Goal: Task Accomplishment & Management: Use online tool/utility

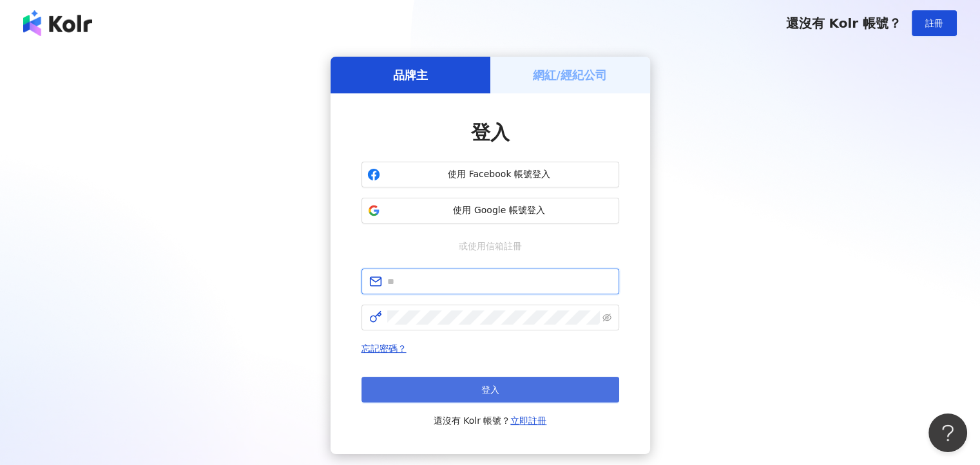
type input "**********"
click at [549, 394] on button "登入" at bounding box center [490, 390] width 258 height 26
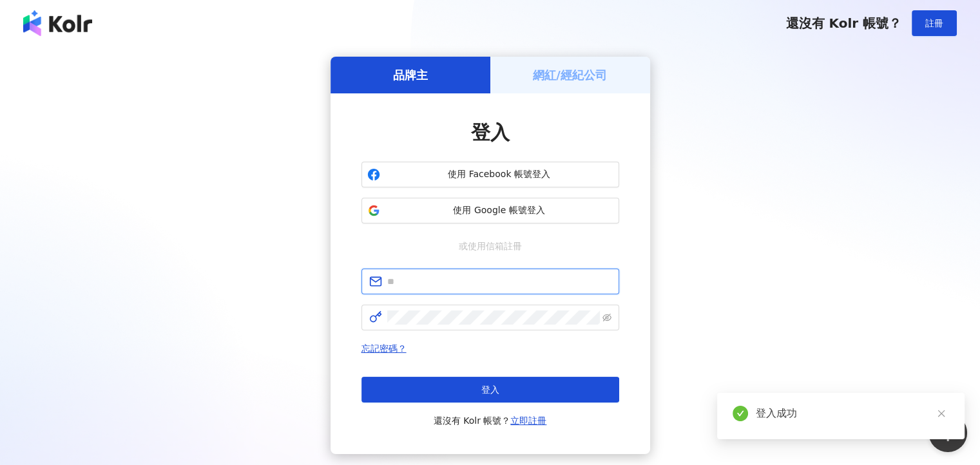
type input "**********"
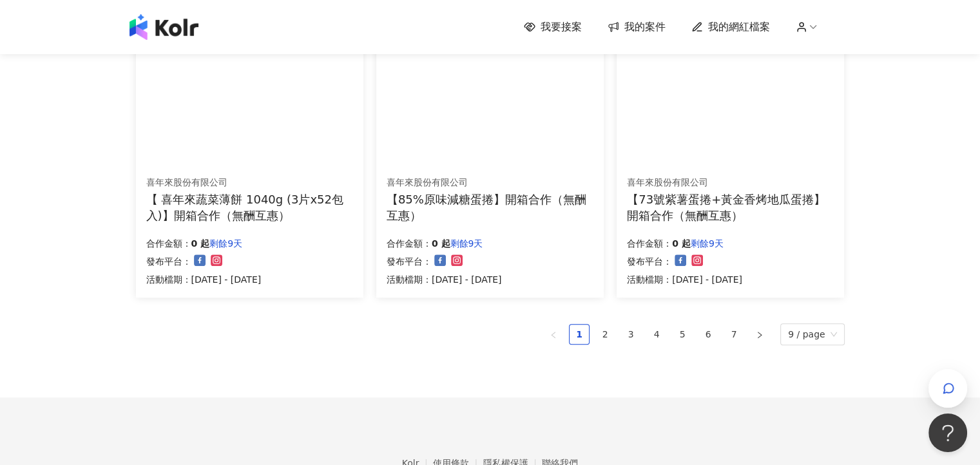
scroll to position [920, 0]
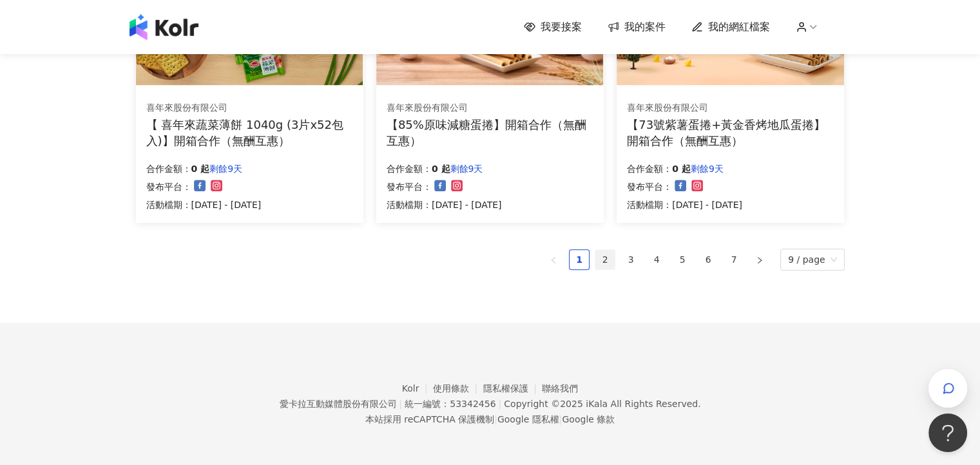
click at [610, 262] on link "2" at bounding box center [604, 259] width 19 height 19
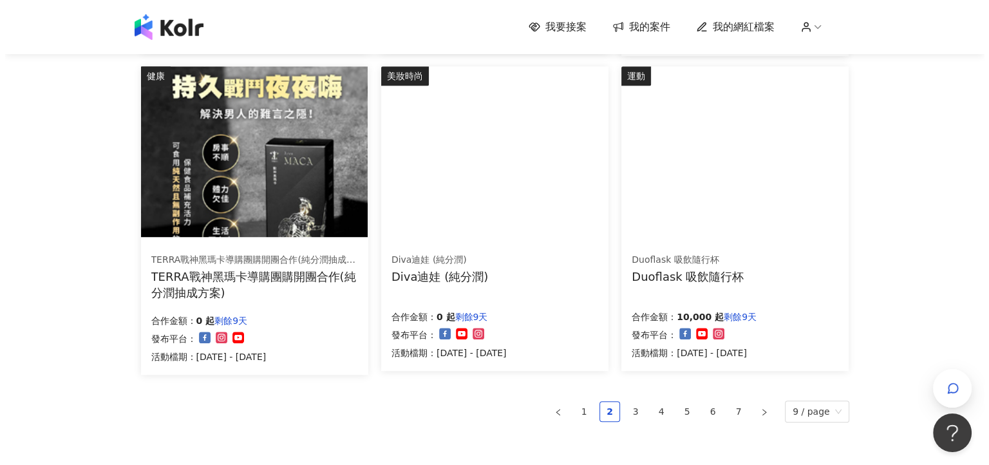
scroll to position [726, 0]
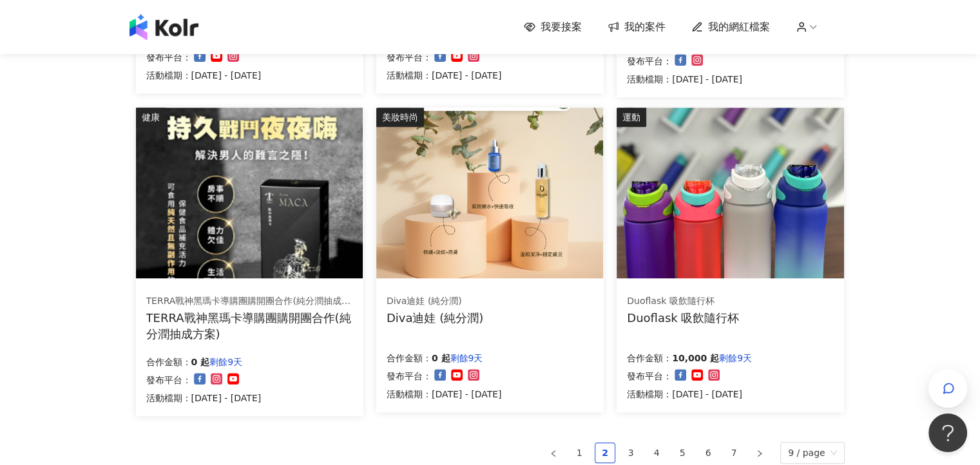
click at [663, 265] on img at bounding box center [729, 193] width 227 height 171
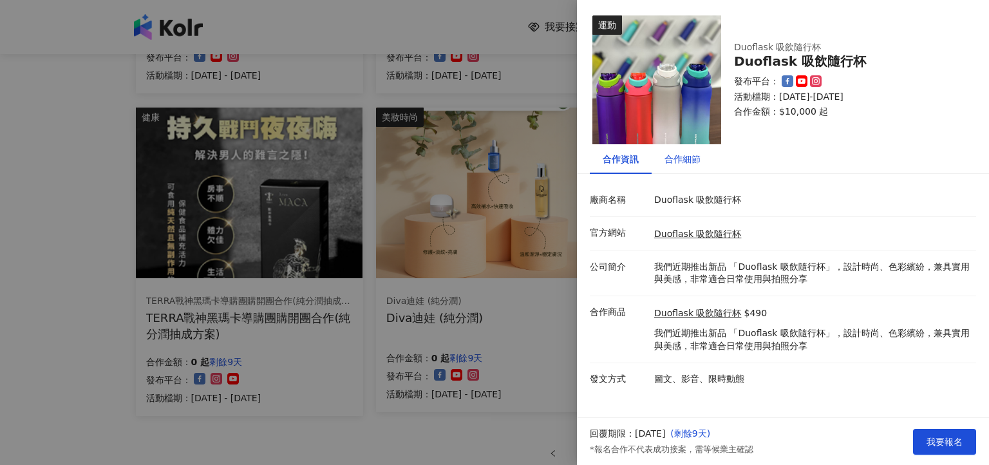
click at [684, 156] on div "合作細節" at bounding box center [683, 159] width 36 height 14
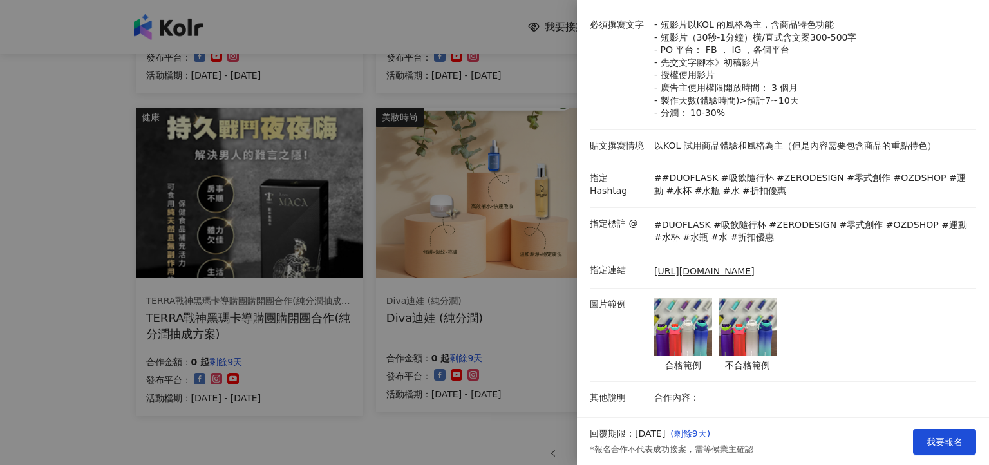
scroll to position [44, 0]
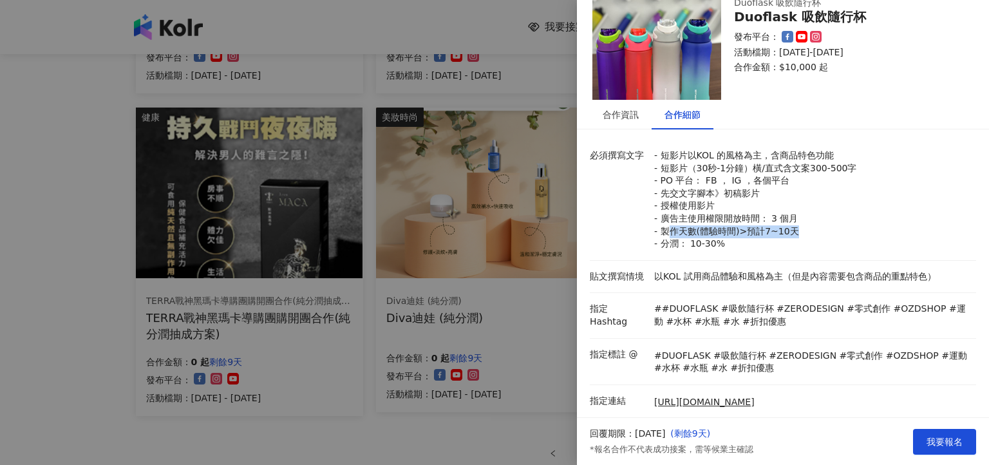
drag, startPoint x: 667, startPoint y: 225, endPoint x: 786, endPoint y: 225, distance: 119.1
click at [786, 225] on p "- 短影片以KOL 的風格為主，含商品特色功能 - 短影片（30秒-1分鐘）橫/直式含文案300-500字 - PO 平台： FB ， IG ，各個平台 - …" at bounding box center [812, 199] width 316 height 101
drag, startPoint x: 786, startPoint y: 225, endPoint x: 908, endPoint y: 185, distance: 128.7
click at [906, 185] on p "- 短影片以KOL 的風格為主，含商品特色功能 - 短影片（30秒-1分鐘）橫/直式含文案300-500字 - PO 平台： FB ， IG ，各個平台 - …" at bounding box center [812, 199] width 316 height 101
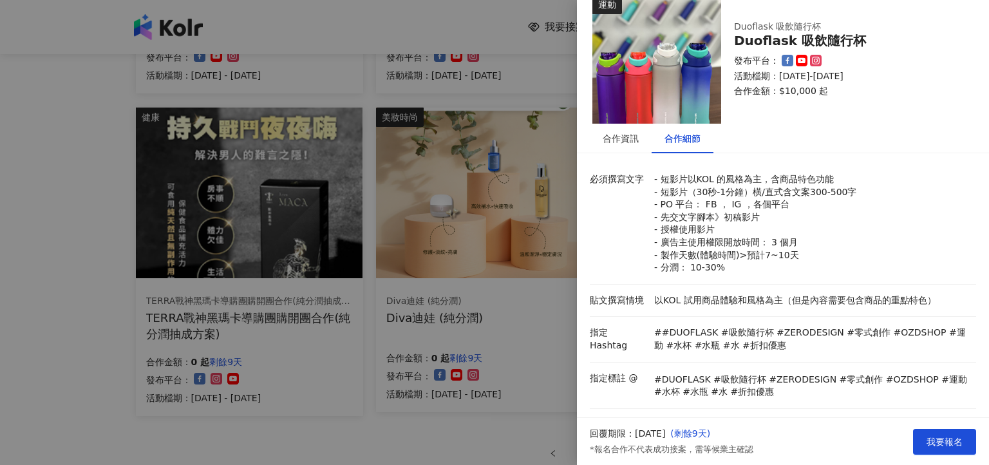
scroll to position [0, 0]
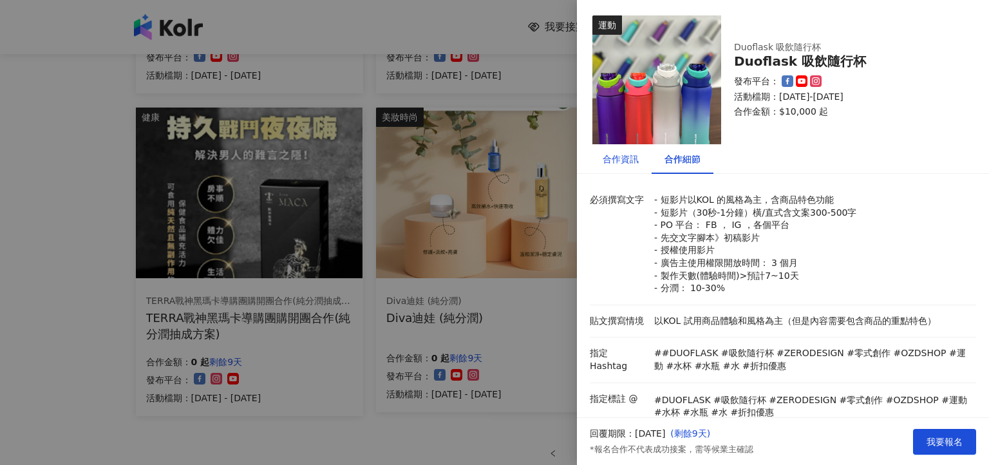
click at [618, 158] on div "合作資訊" at bounding box center [621, 159] width 36 height 14
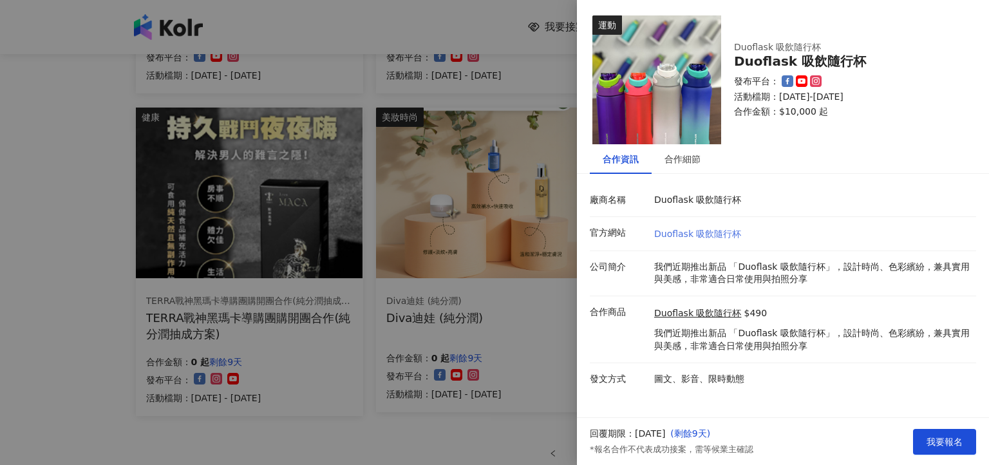
click at [698, 232] on link "Duoflask 吸飲隨行杯" at bounding box center [697, 234] width 87 height 10
drag, startPoint x: 762, startPoint y: 234, endPoint x: 650, endPoint y: 231, distance: 112.1
click at [650, 231] on div "官方網站 Duoflask 吸飲隨行杯" at bounding box center [780, 234] width 386 height 14
copy div "官方網站 Duoflask 吸飲隨行杯"
click at [674, 160] on div "合作細節" at bounding box center [683, 159] width 36 height 14
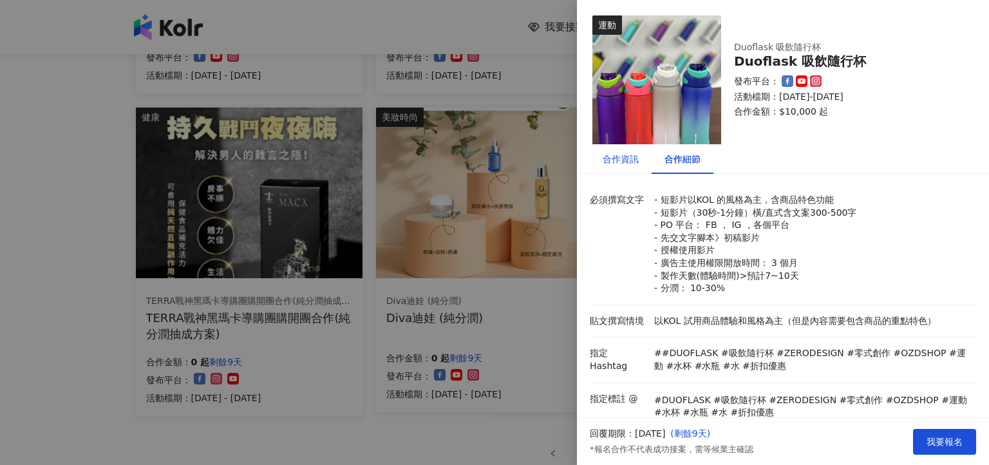
click at [627, 160] on div "合作資訊" at bounding box center [621, 159] width 36 height 14
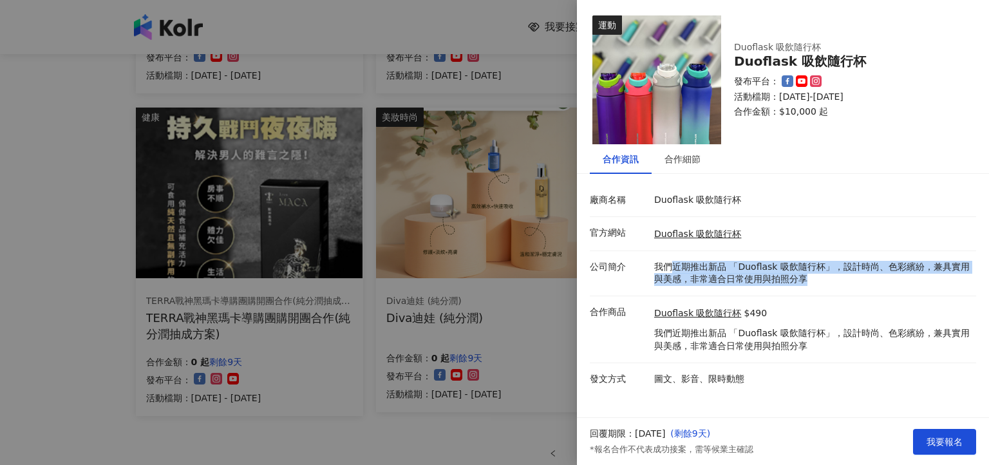
drag, startPoint x: 671, startPoint y: 261, endPoint x: 909, endPoint y: 286, distance: 239.6
click at [909, 286] on li "公司簡介 我們近期推出新品 「Duoflask 吸飲隨行杯」，設計時尚、色彩繽紛，兼具實用與美感，非常適合日常使用與拍照分享" at bounding box center [783, 273] width 386 height 45
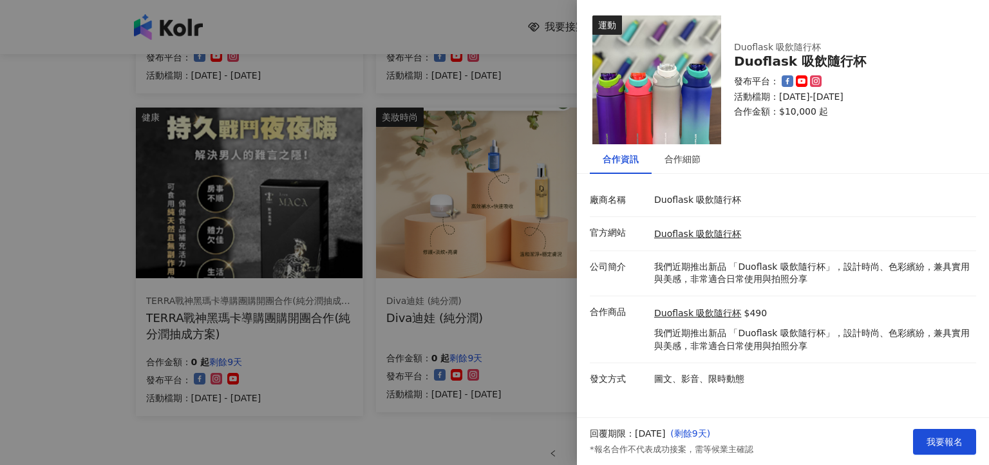
drag, startPoint x: 909, startPoint y: 286, endPoint x: 881, endPoint y: 330, distance: 52.2
click at [883, 329] on p "我們近期推出新品 「Duoflask 吸飲隨行杯」，設計時尚、色彩繽紛，兼具實用與美感，非常適合日常使用與拍照分享" at bounding box center [812, 339] width 316 height 25
click at [392, 426] on div at bounding box center [494, 232] width 989 height 465
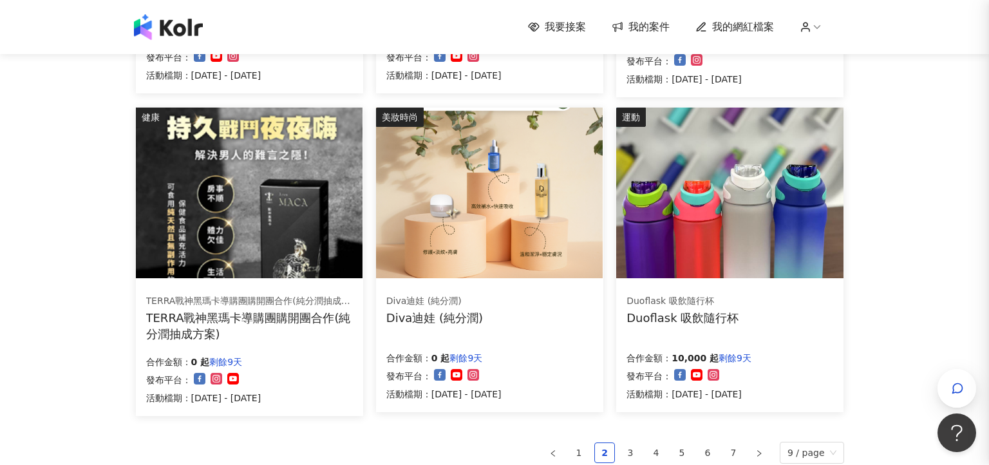
click at [392, 426] on div at bounding box center [494, 232] width 989 height 465
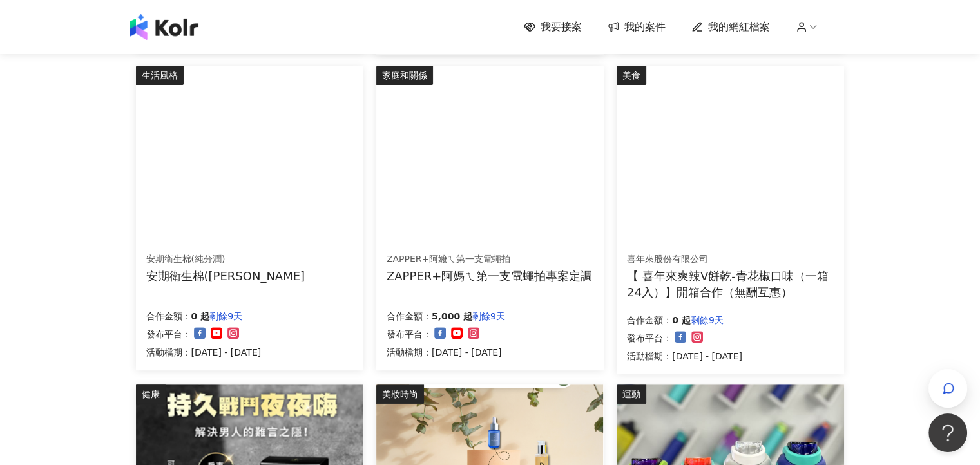
scroll to position [662, 0]
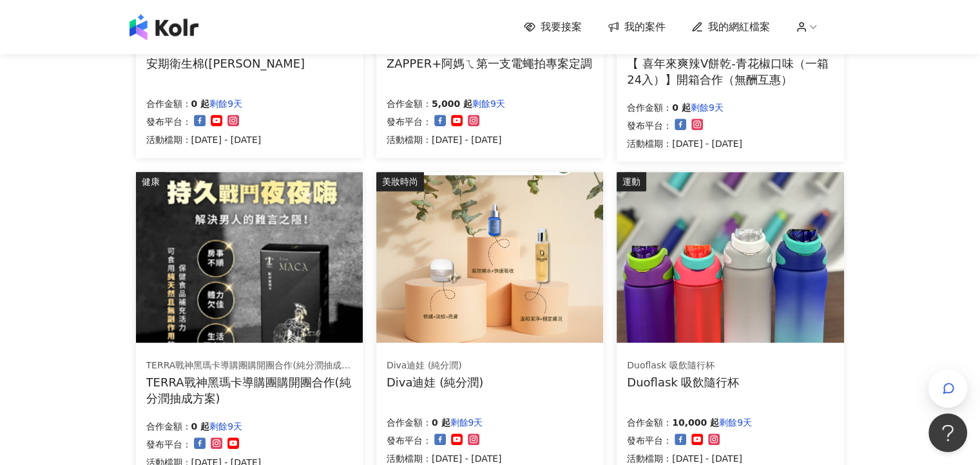
click at [932, 198] on div "我要接案 我的案件 我的網紅檔案 我要接案 搜尋 排序： 日期新到舊 篩選： 案件類型 發布平台 案件價格範圍 活動檔期 清除 套用 美妝時尚 美之選 美之選…" at bounding box center [490, 30] width 980 height 1385
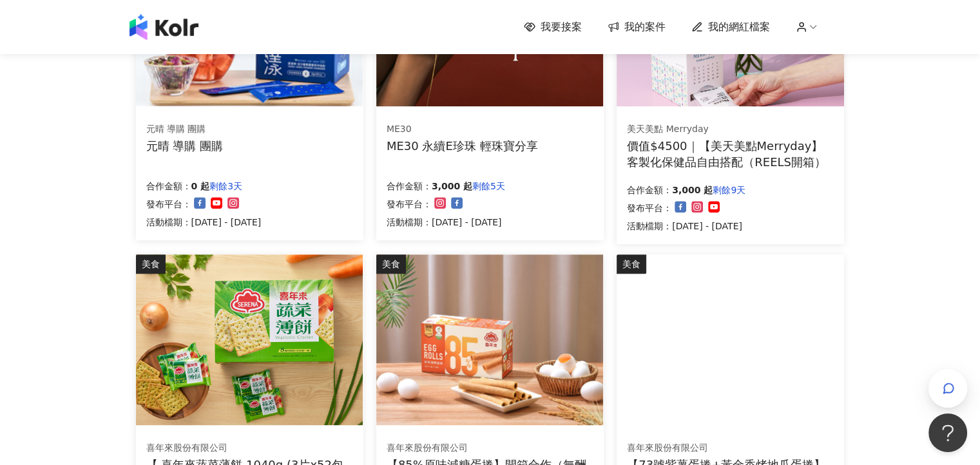
scroll to position [920, 0]
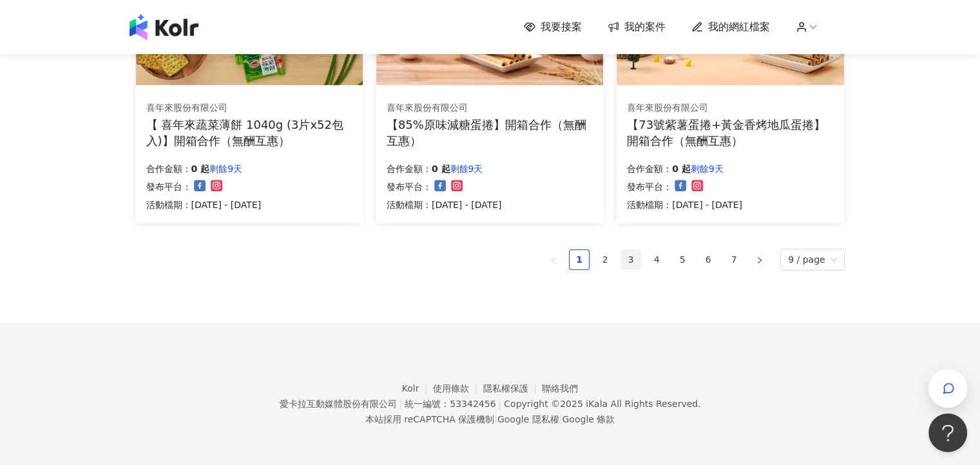
click at [635, 261] on link "3" at bounding box center [630, 259] width 19 height 19
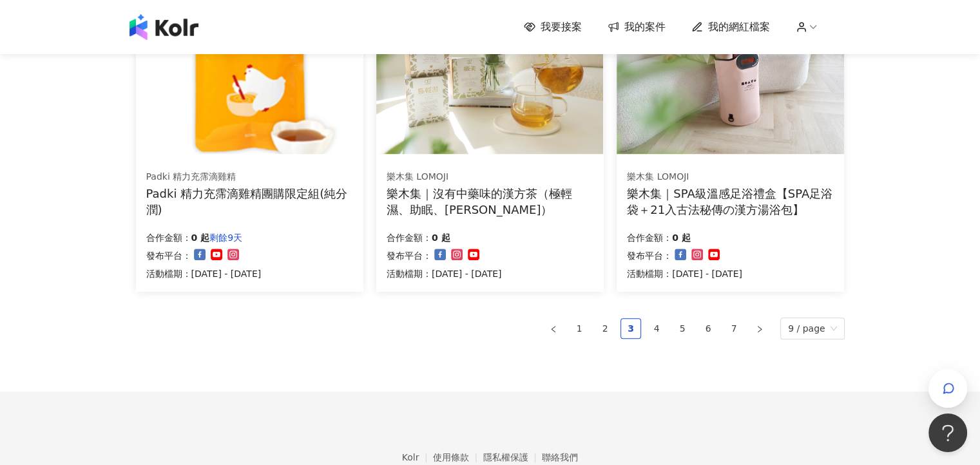
scroll to position [855, 0]
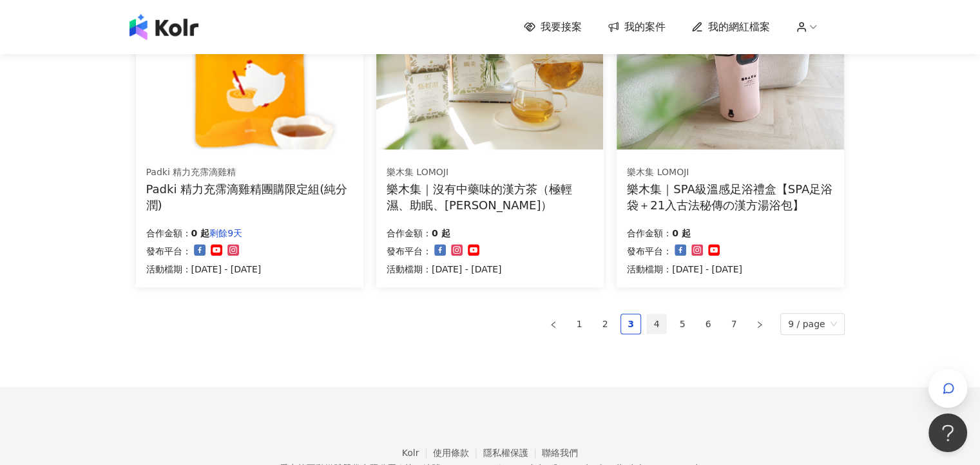
click at [659, 325] on link "4" at bounding box center [656, 323] width 19 height 19
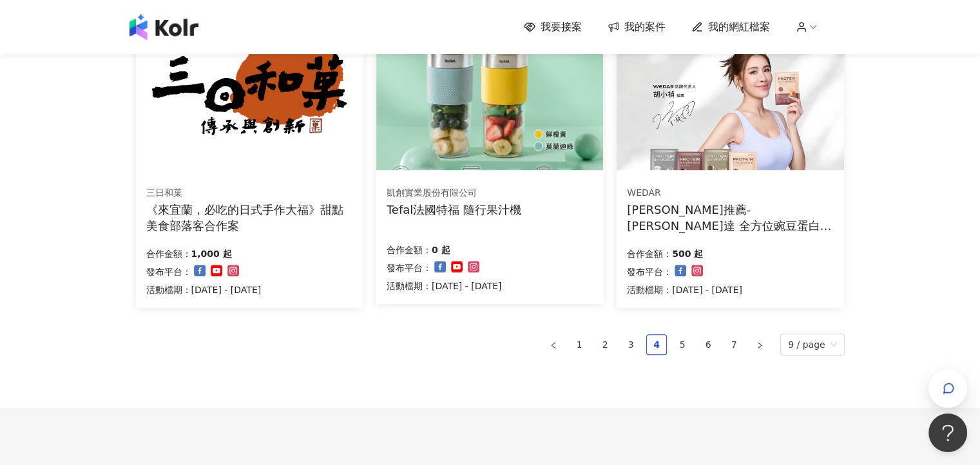
scroll to position [920, 0]
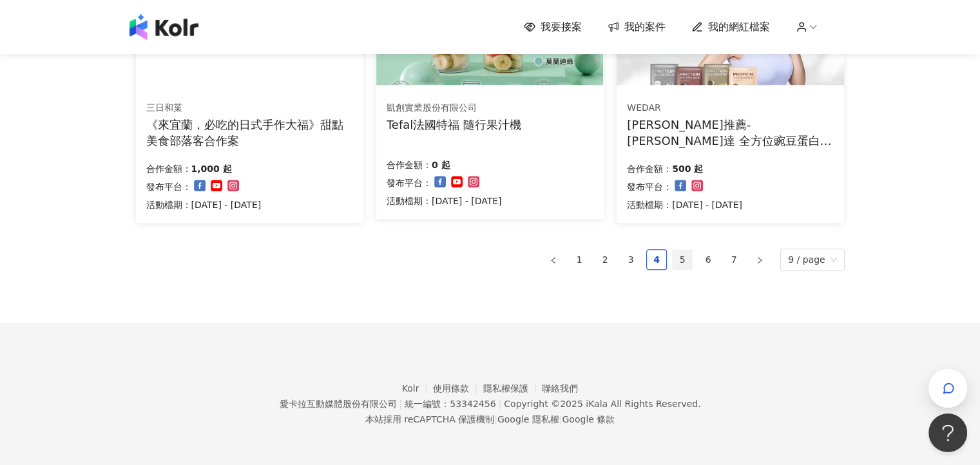
click at [683, 261] on link "5" at bounding box center [681, 259] width 19 height 19
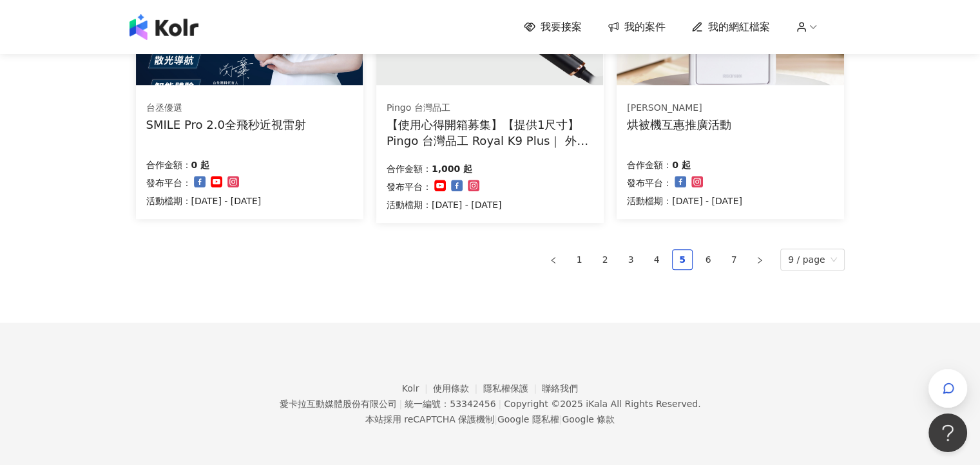
click at [717, 263] on link "6" at bounding box center [707, 259] width 19 height 19
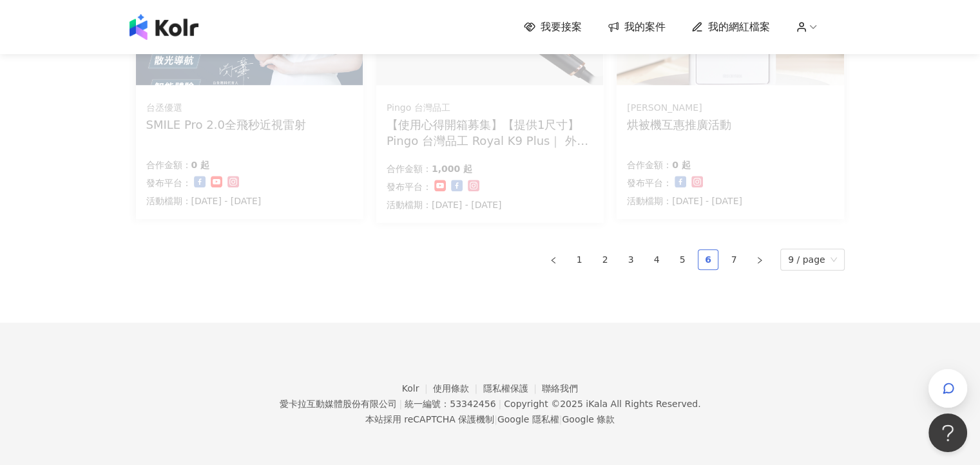
click at [707, 258] on link "6" at bounding box center [707, 259] width 19 height 19
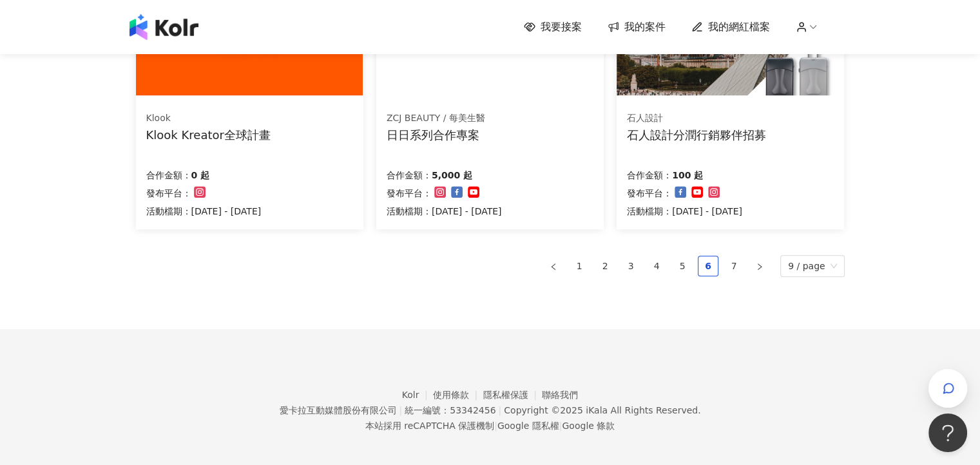
scroll to position [916, 0]
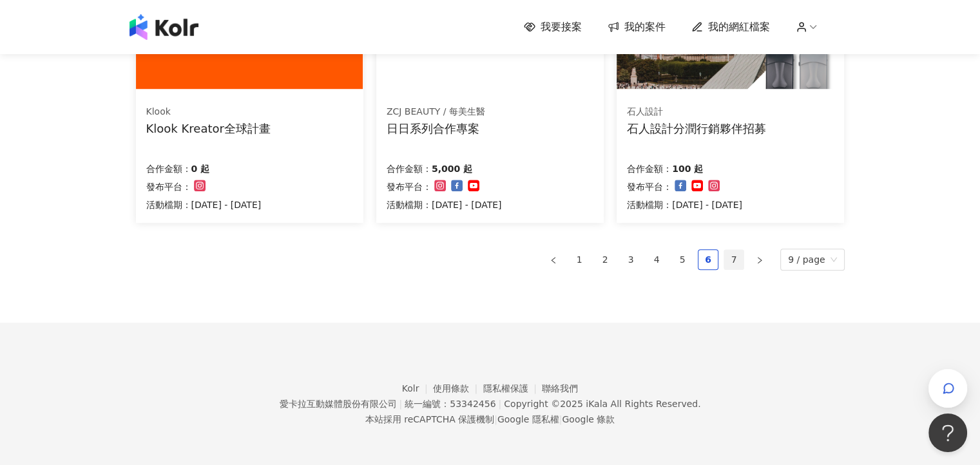
click at [735, 260] on link "7" at bounding box center [733, 259] width 19 height 19
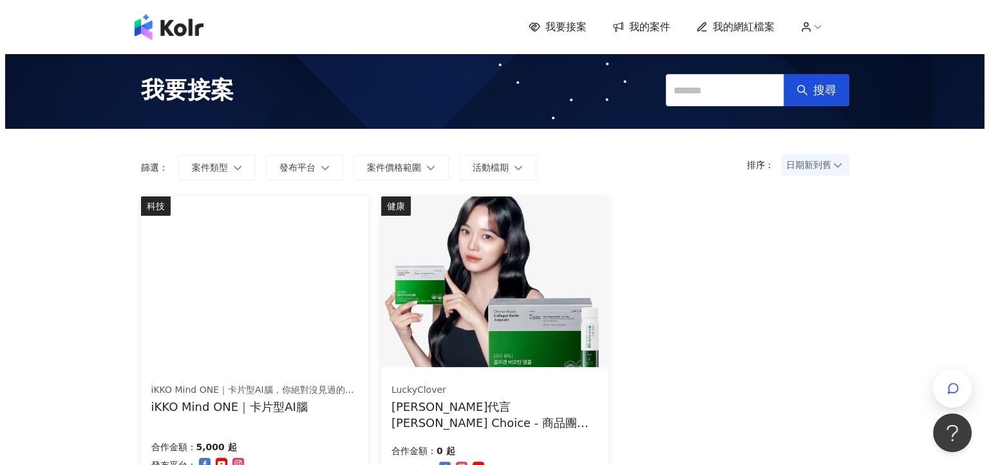
scroll to position [64, 0]
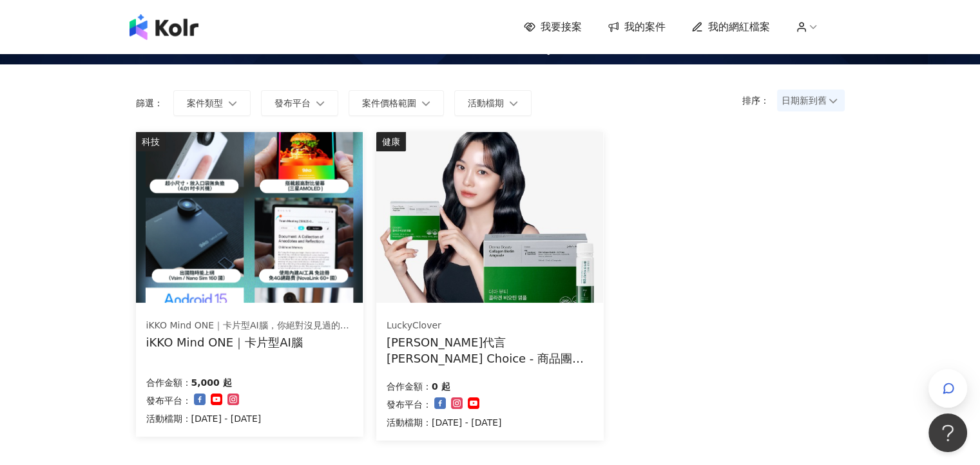
click at [246, 339] on div "iKKO Mind ONE｜卡片型AI腦" at bounding box center [249, 342] width 206 height 16
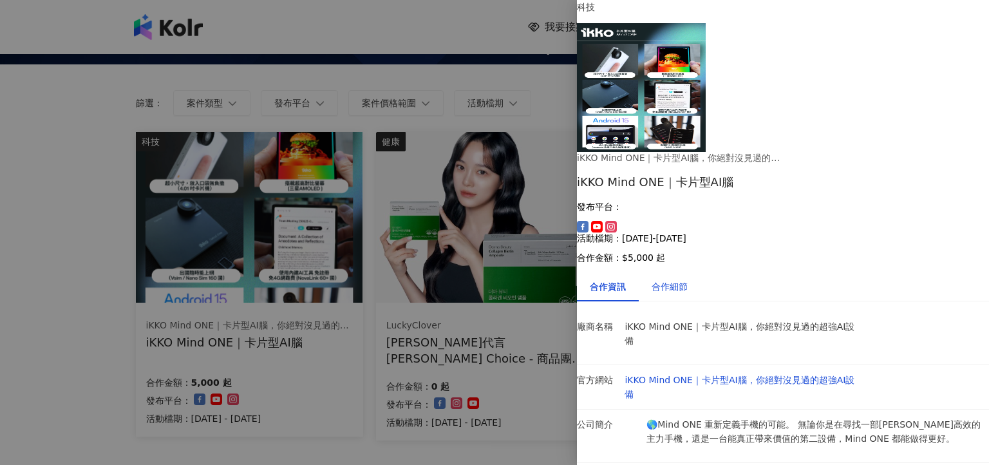
click at [688, 280] on div "合作細節" at bounding box center [670, 287] width 36 height 14
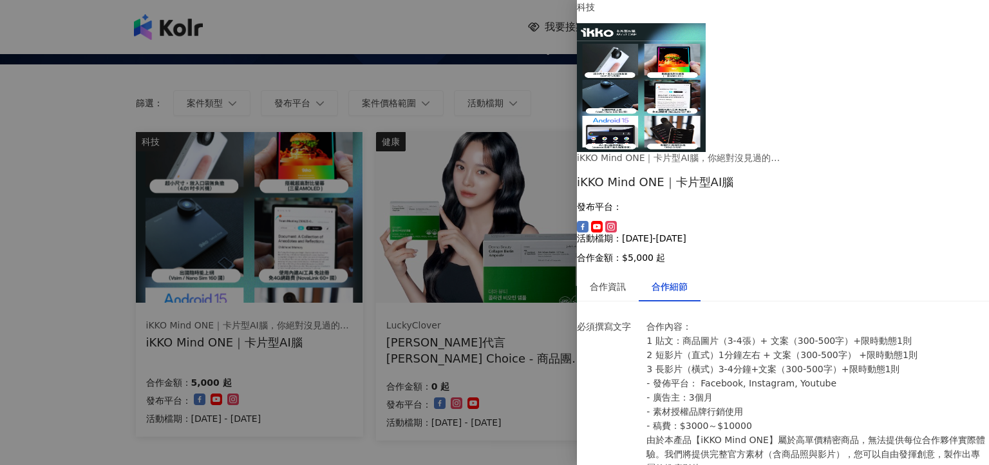
click at [667, 121] on img at bounding box center [641, 87] width 129 height 129
drag, startPoint x: 395, startPoint y: 48, endPoint x: 402, endPoint y: 44, distance: 7.8
click at [395, 47] on div at bounding box center [494, 232] width 989 height 465
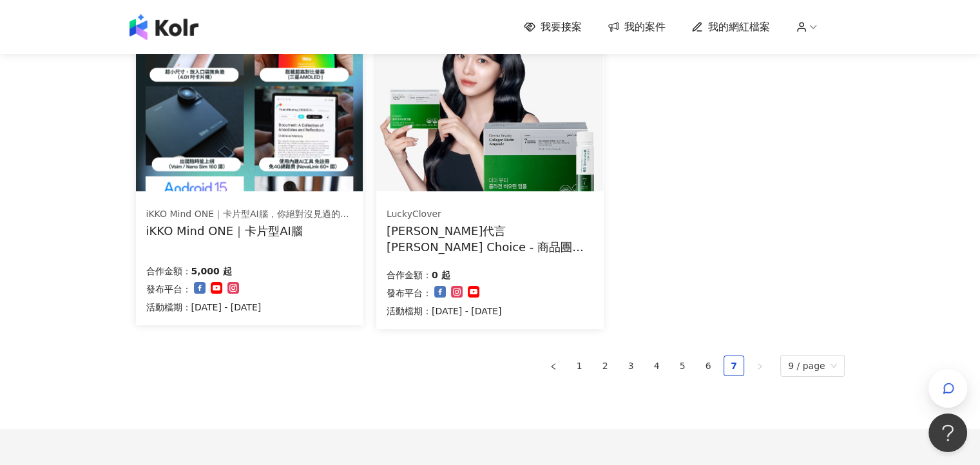
scroll to position [283, 0]
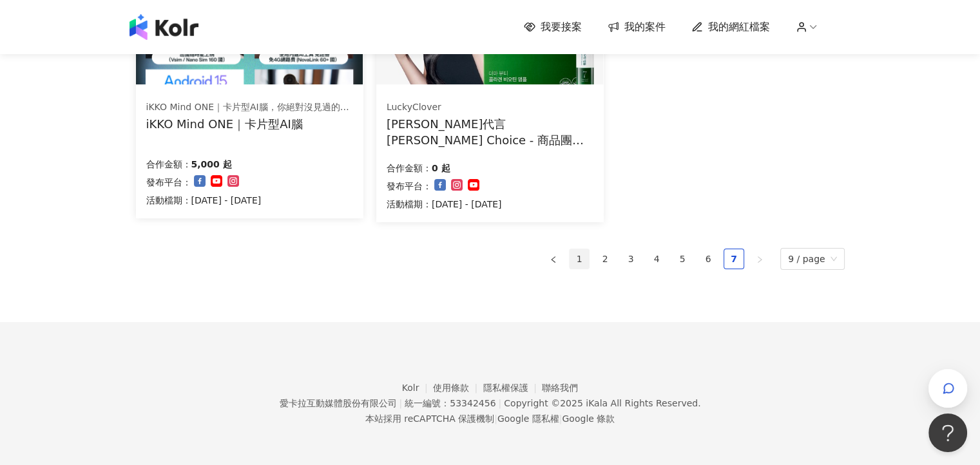
click at [580, 256] on link "1" at bounding box center [578, 258] width 19 height 19
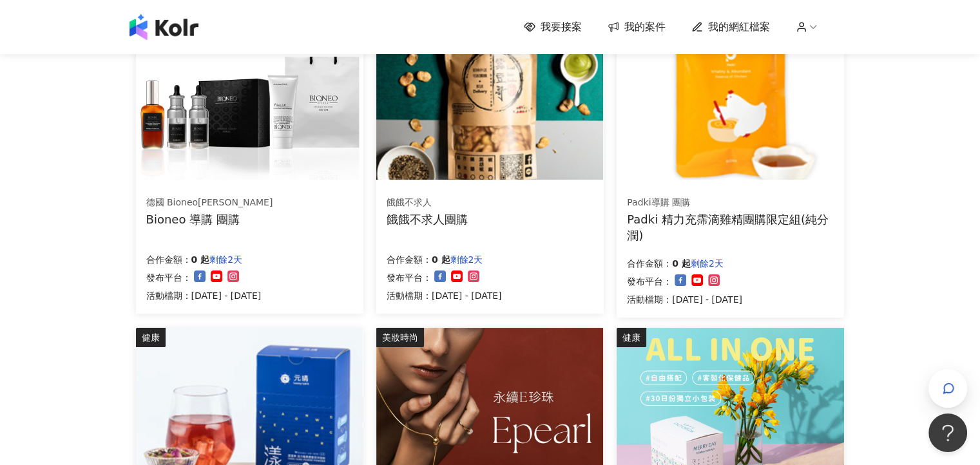
scroll to position [0, 0]
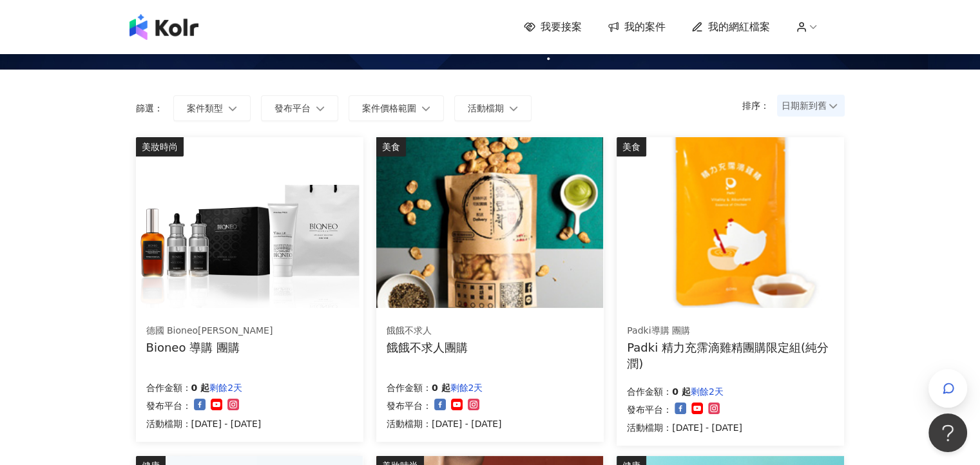
scroll to position [193, 0]
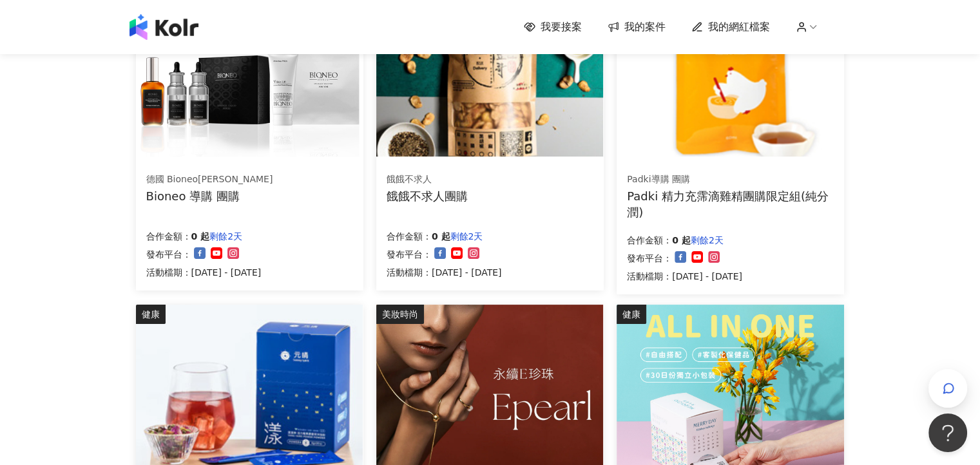
scroll to position [451, 0]
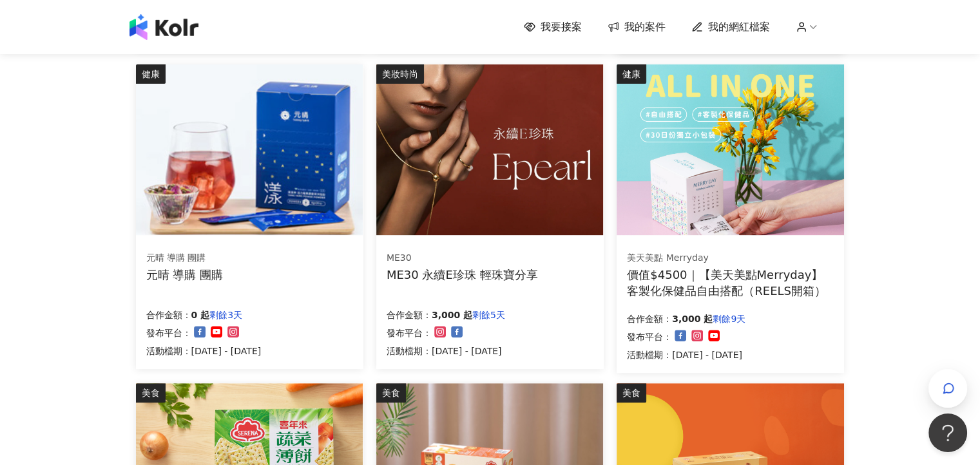
click at [886, 227] on div "我要接案 我的案件 我的網紅檔案 我要接案 搜尋 排序： 日期新到舊 篩選： 案件類型 發布平台 案件價格範圍 活動檔期 清除 套用 美妝時尚 德國 Bion…" at bounding box center [490, 241] width 980 height 1385
